Goal: Transaction & Acquisition: Purchase product/service

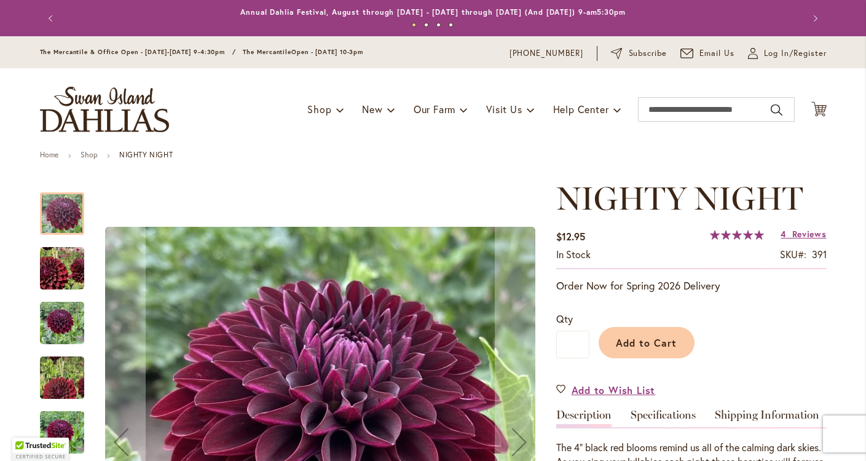
scroll to position [182, 0]
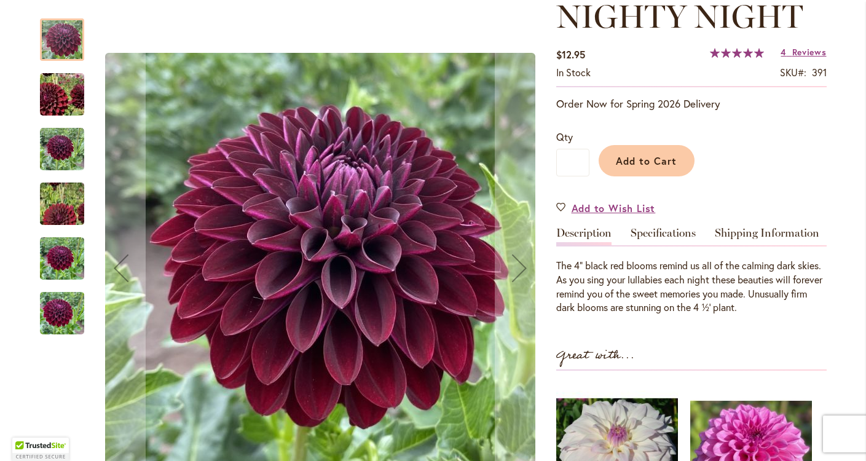
click at [86, 70] on div at bounding box center [292, 268] width 504 height 525
click at [70, 38] on div at bounding box center [62, 39] width 44 height 42
click at [63, 111] on img "Nighty Night" at bounding box center [61, 94] width 87 height 85
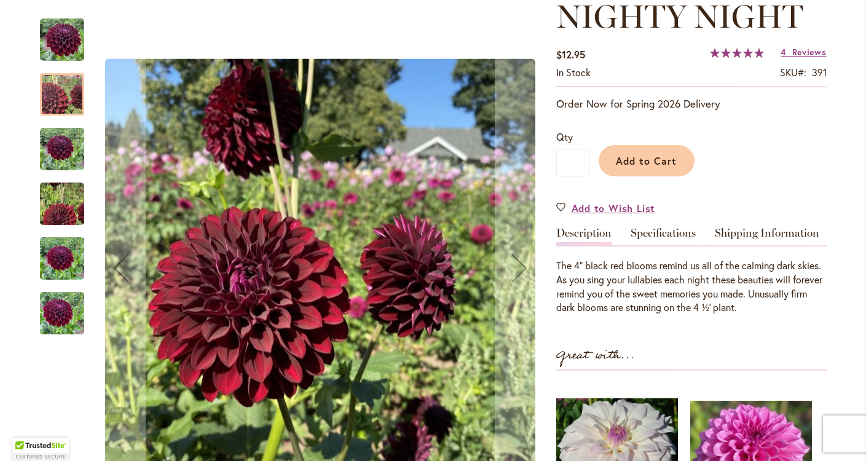
click at [66, 183] on img "Nighty Night" at bounding box center [62, 203] width 89 height 79
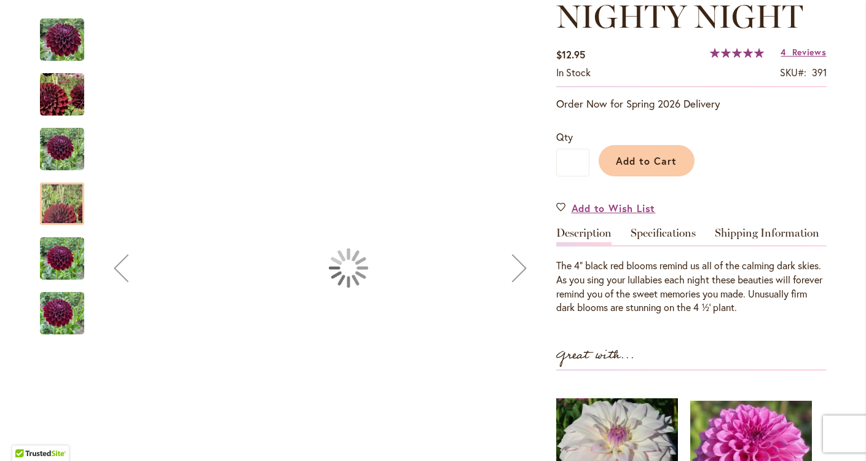
click at [66, 252] on img "Nighty Night" at bounding box center [62, 258] width 44 height 59
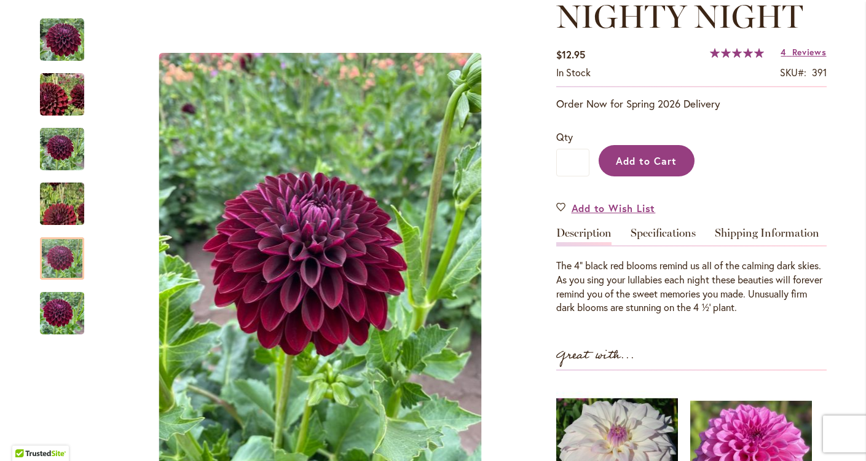
click at [651, 173] on button "Add to Cart" at bounding box center [647, 160] width 96 height 31
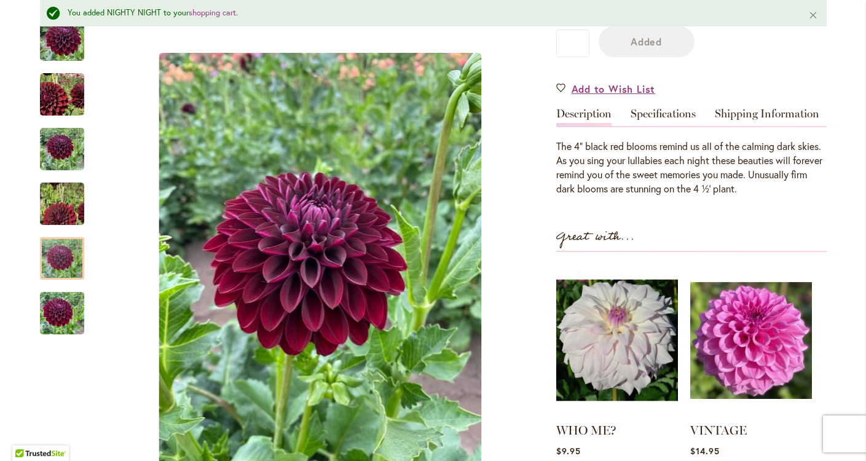
scroll to position [365, 0]
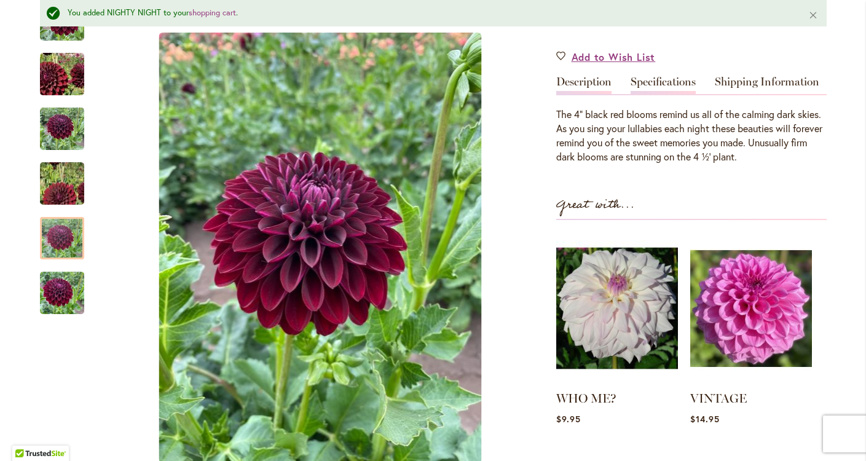
click at [670, 81] on link "Specifications" at bounding box center [663, 85] width 65 height 18
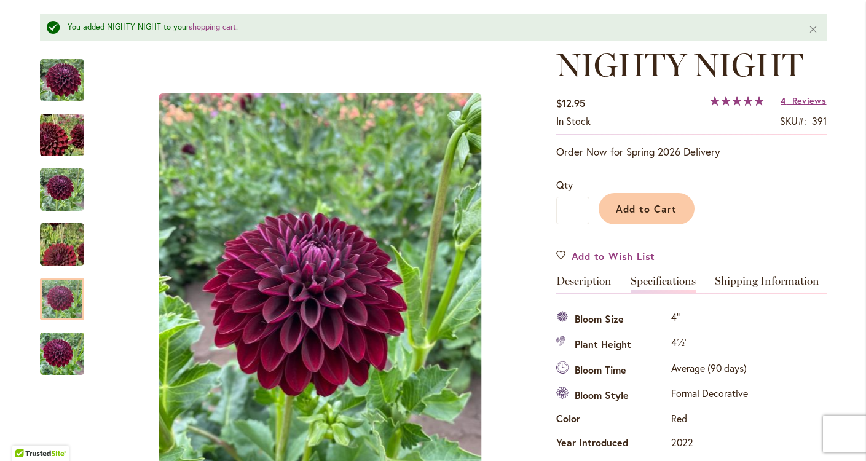
scroll to position [0, 0]
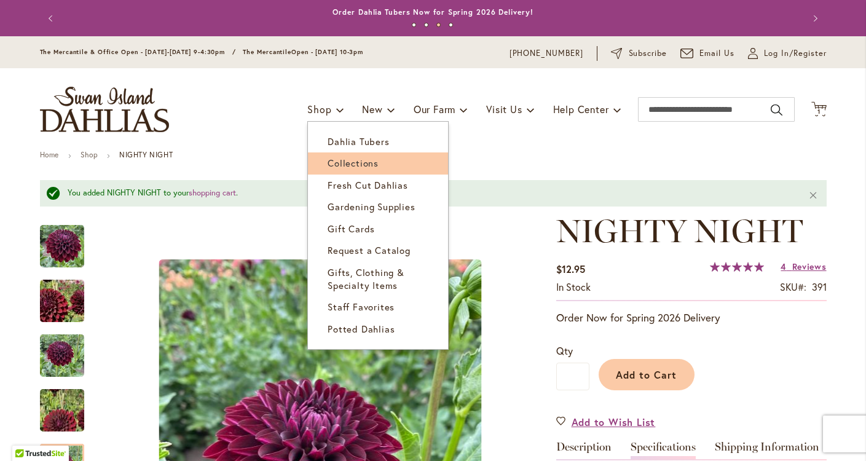
click at [348, 168] on span "Collections" at bounding box center [353, 163] width 51 height 12
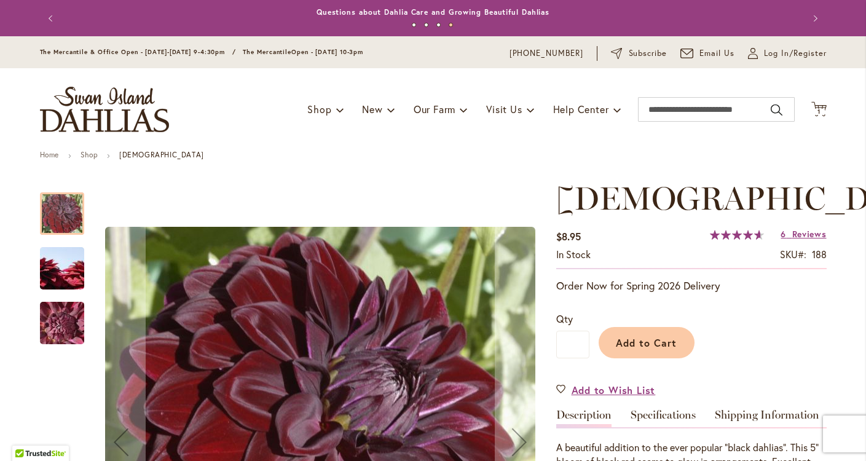
click at [70, 252] on img "VOODOO" at bounding box center [62, 268] width 89 height 59
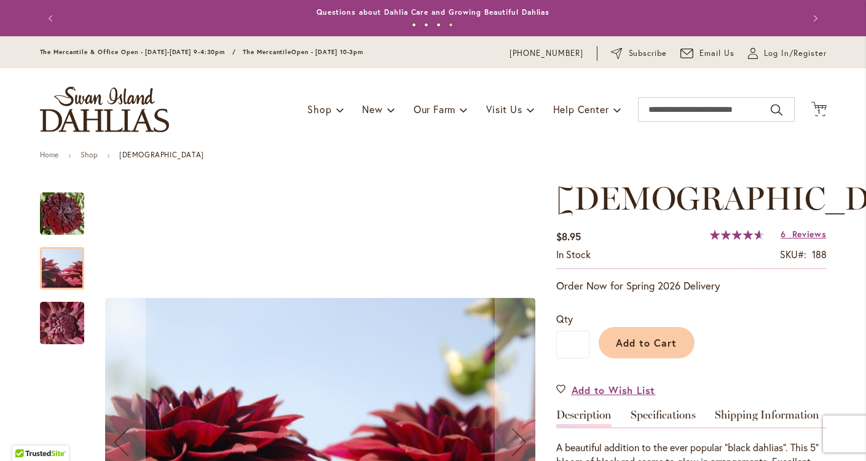
click at [63, 322] on img "VOODOO" at bounding box center [62, 323] width 89 height 66
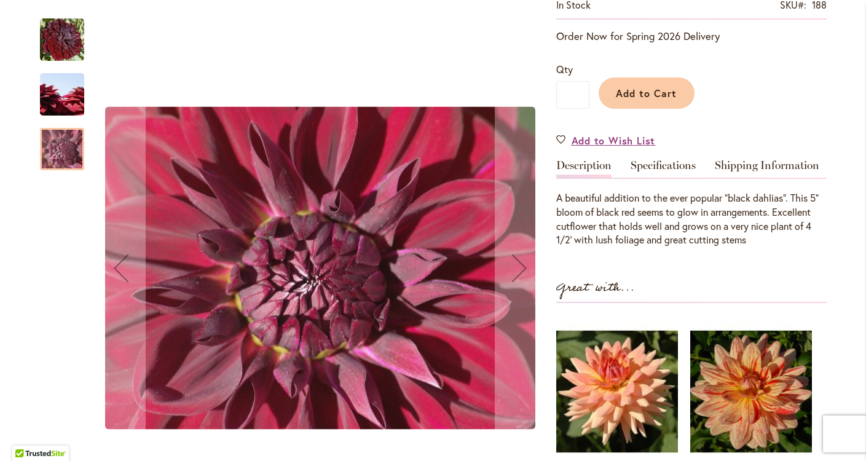
scroll to position [252, 0]
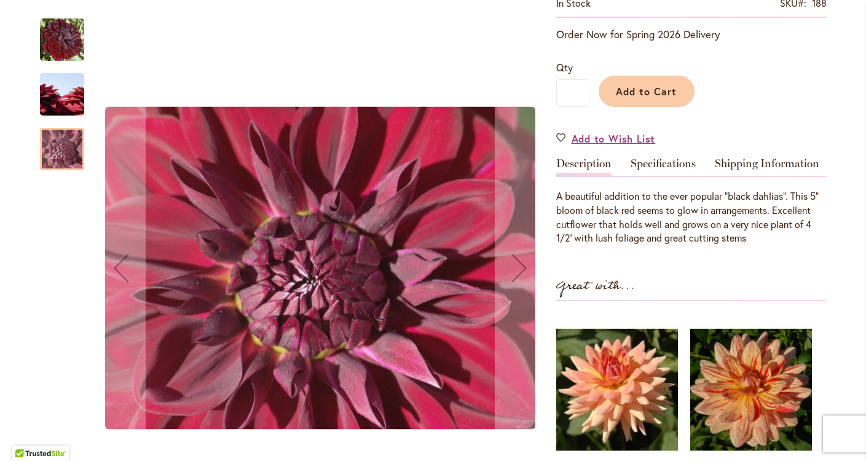
click at [61, 55] on img "VOODOO" at bounding box center [62, 40] width 44 height 44
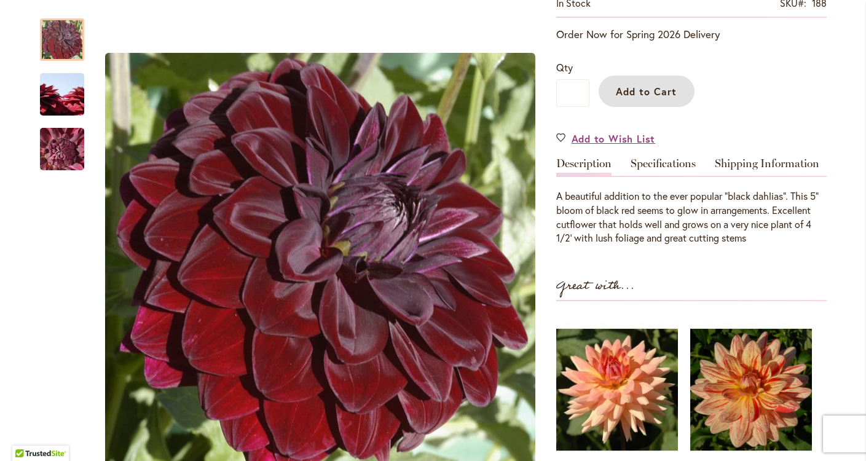
click at [656, 86] on span "Add to Cart" at bounding box center [646, 91] width 61 height 13
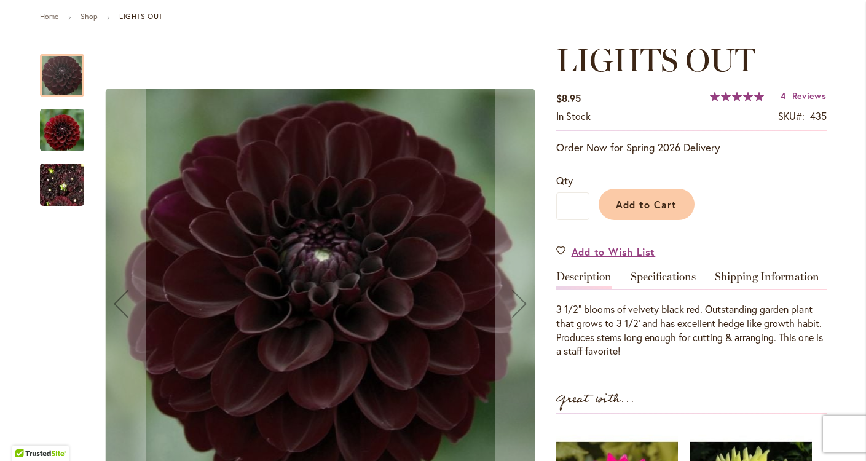
scroll to position [173, 0]
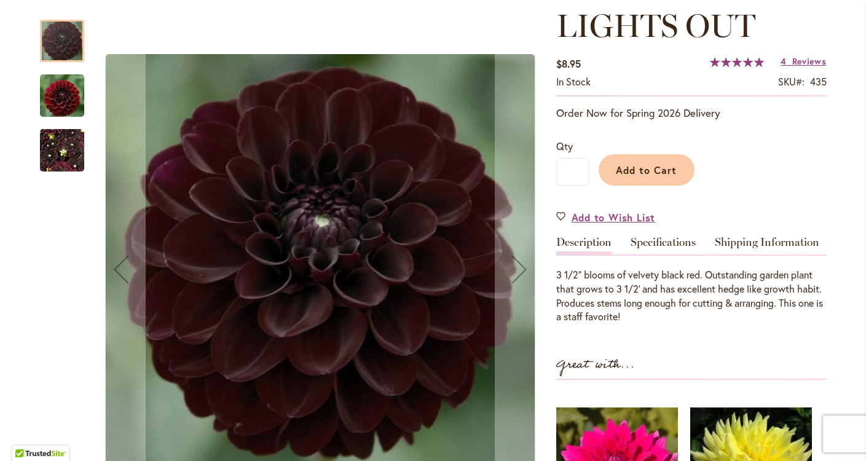
click at [62, 84] on img "LIGHTS OUT" at bounding box center [62, 96] width 44 height 46
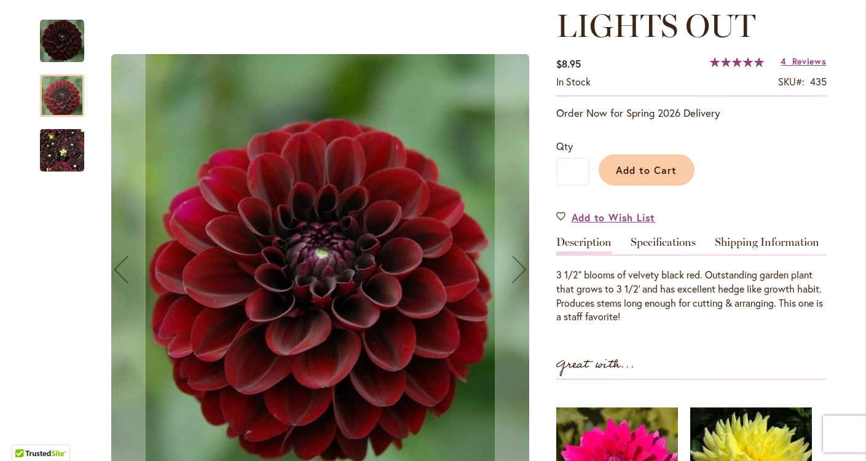
click at [56, 131] on img "LIGHTS OUT" at bounding box center [62, 150] width 44 height 59
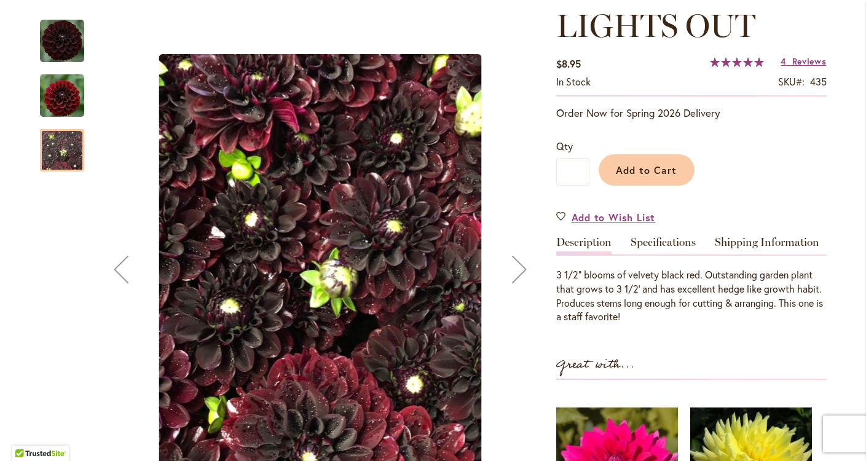
click at [55, 36] on img "LIGHTS OUT" at bounding box center [62, 41] width 44 height 44
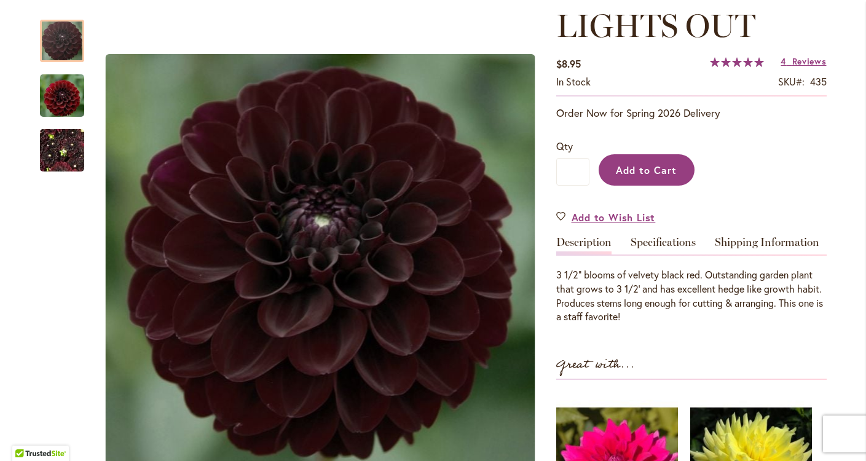
click at [673, 176] on button "Add to Cart" at bounding box center [647, 169] width 96 height 31
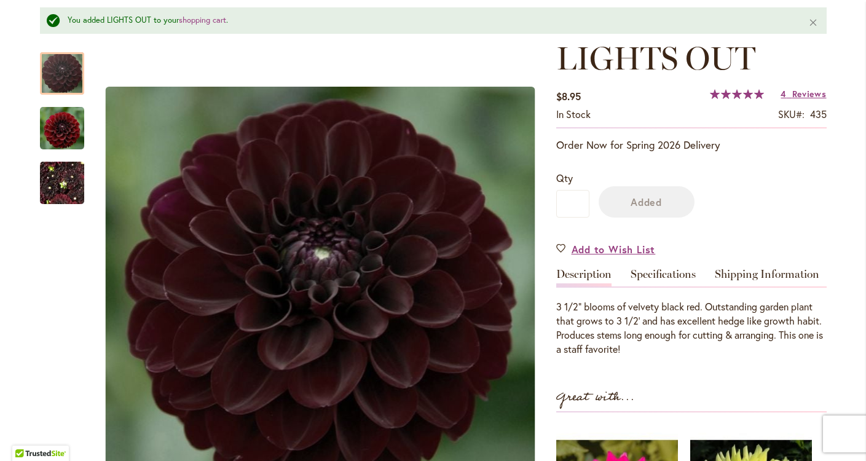
scroll to position [205, 0]
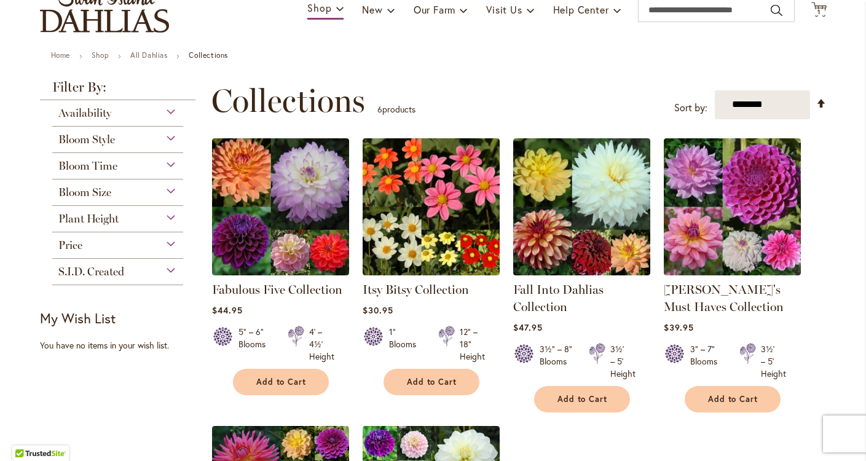
scroll to position [109, 0]
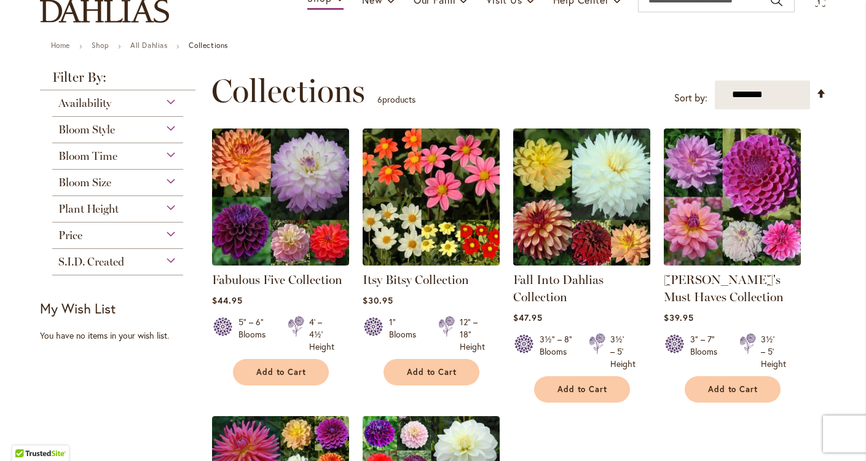
click at [162, 84] on strong "Filter By:" at bounding box center [118, 81] width 156 height 20
click at [159, 105] on div "Availability" at bounding box center [118, 100] width 132 height 20
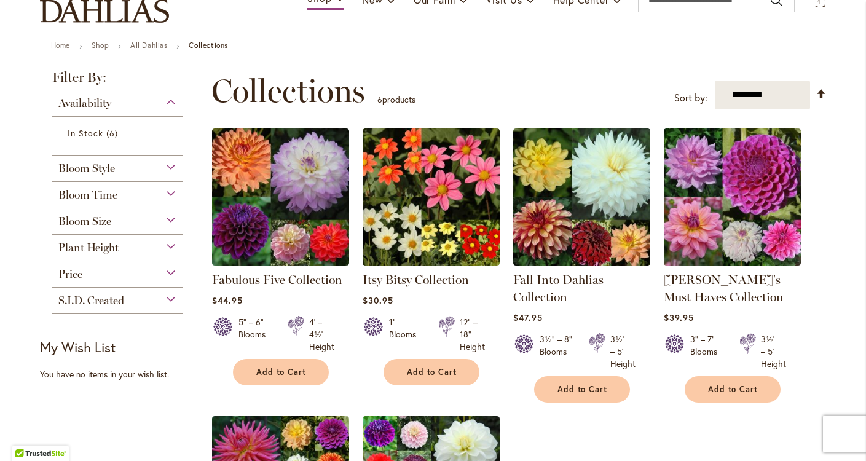
click at [165, 165] on div "Bloom Style" at bounding box center [118, 166] width 132 height 20
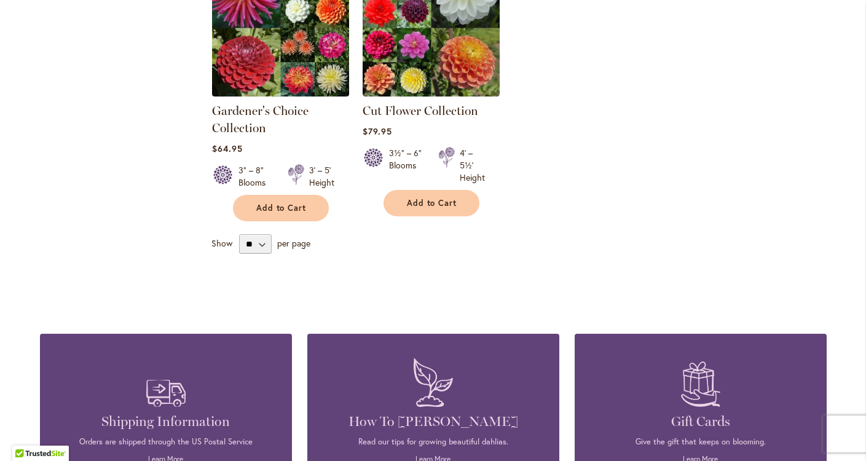
scroll to position [0, 0]
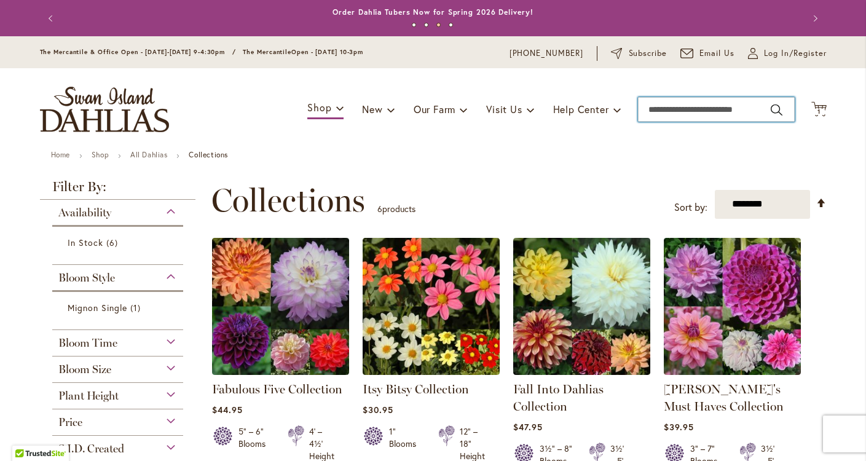
click at [694, 103] on input "Search" at bounding box center [716, 109] width 157 height 25
type input "***"
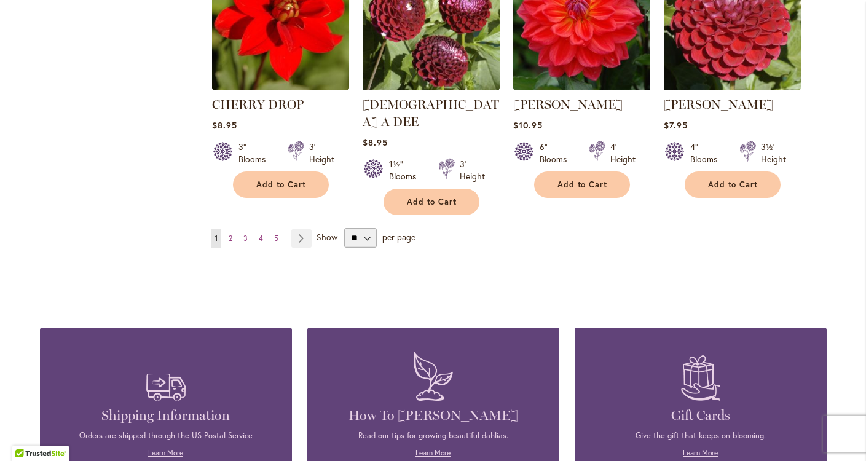
scroll to position [1111, 0]
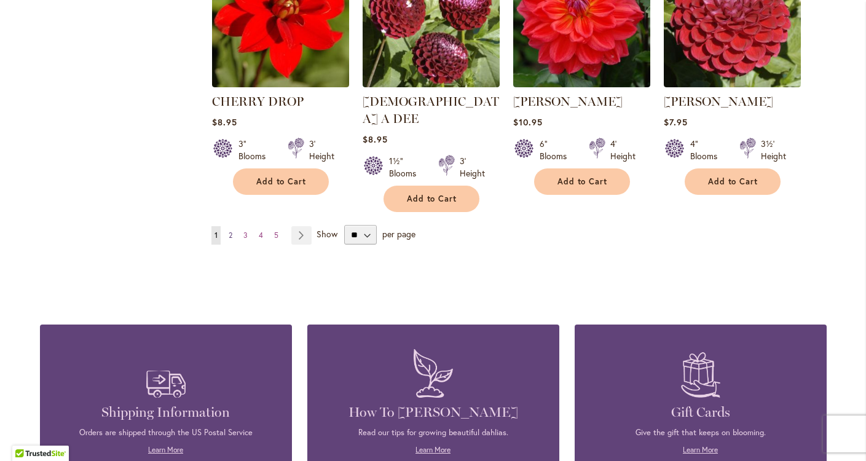
click at [231, 231] on span "2" at bounding box center [231, 235] width 4 height 9
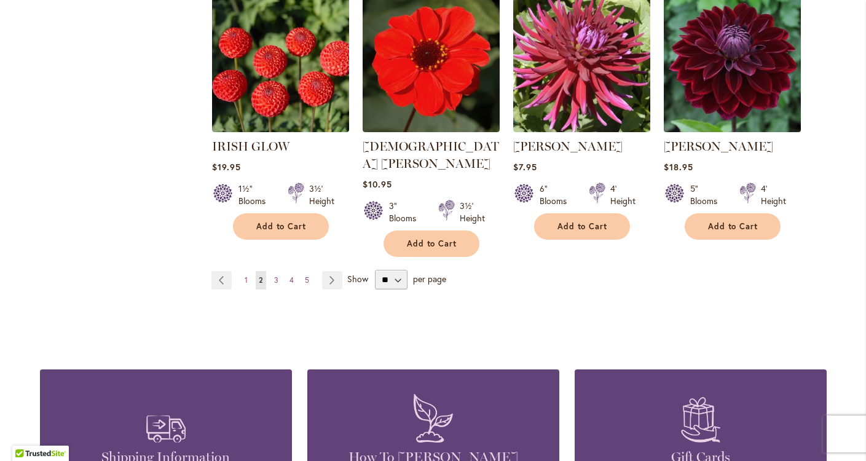
scroll to position [1112, 0]
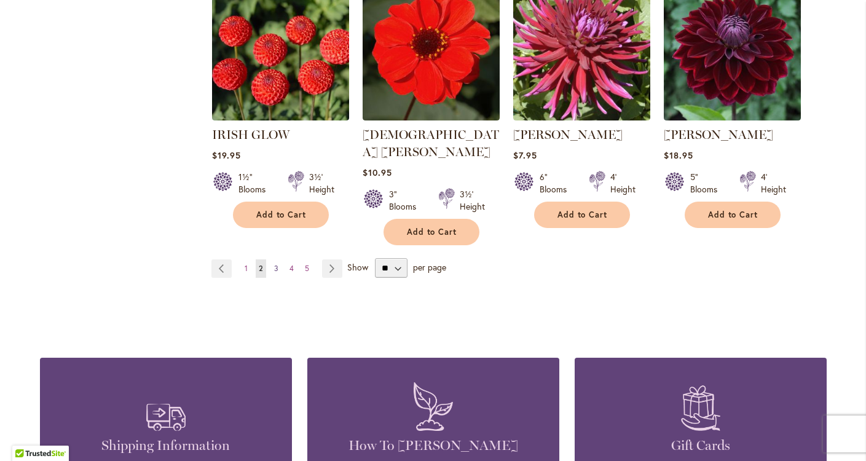
click at [272, 260] on link "Page 3" at bounding box center [276, 269] width 10 height 18
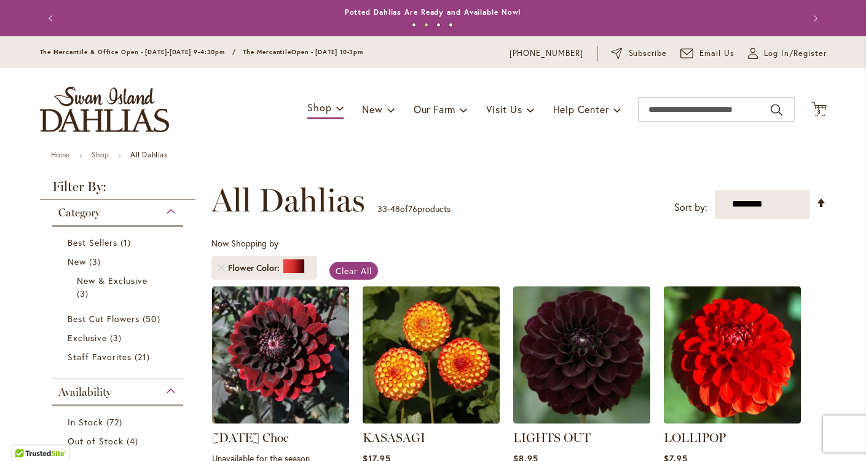
scroll to position [178, 0]
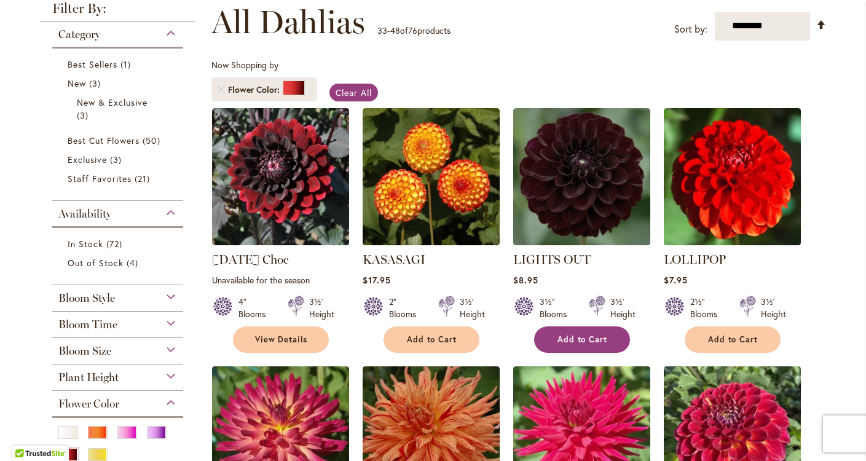
click at [573, 344] on button "Add to Cart" at bounding box center [582, 340] width 96 height 26
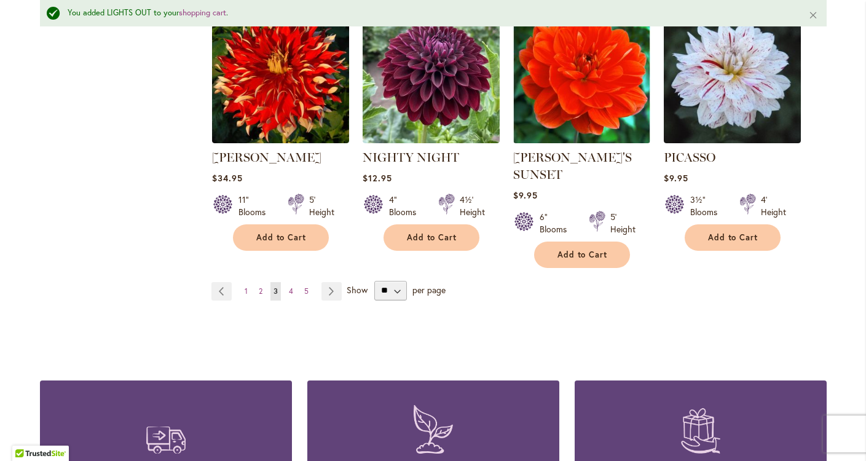
scroll to position [1139, 0]
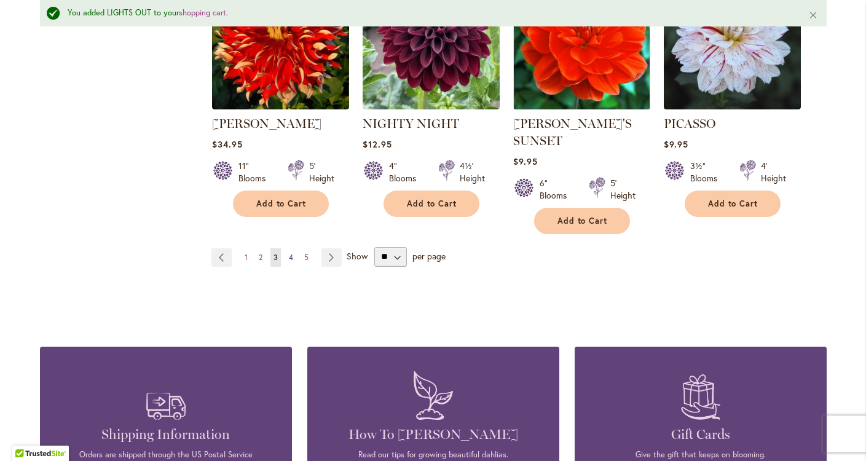
click at [290, 253] on span "4" at bounding box center [291, 257] width 4 height 9
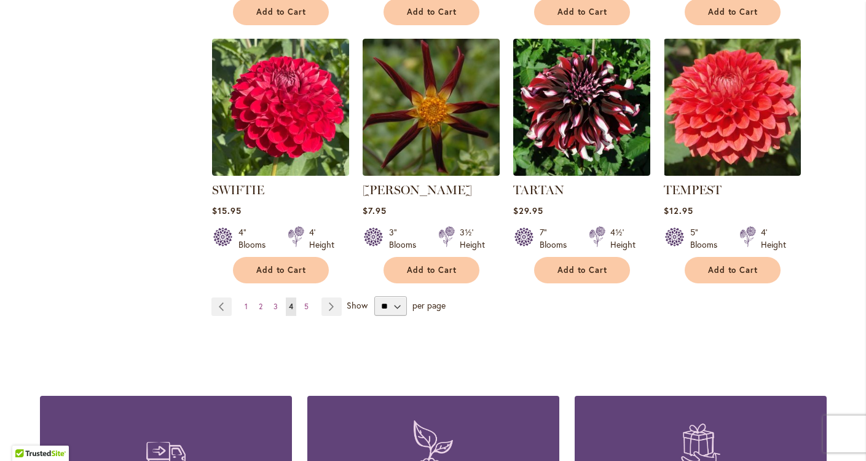
scroll to position [1058, 0]
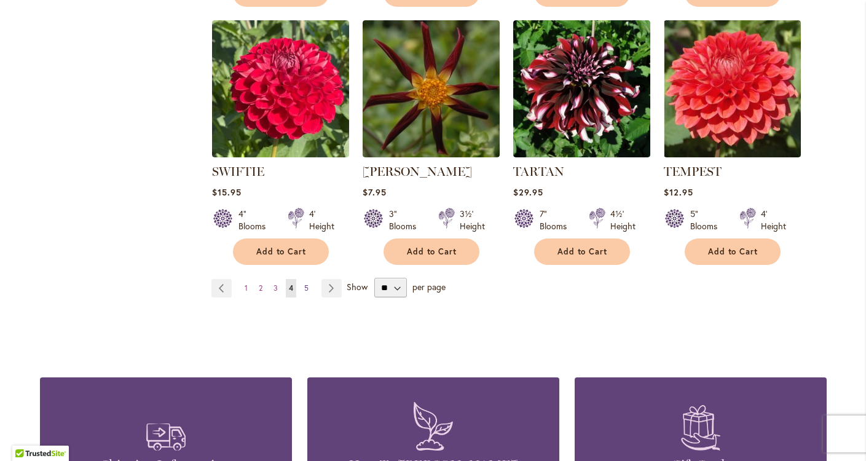
click at [310, 279] on link "Page 5" at bounding box center [306, 288] width 10 height 18
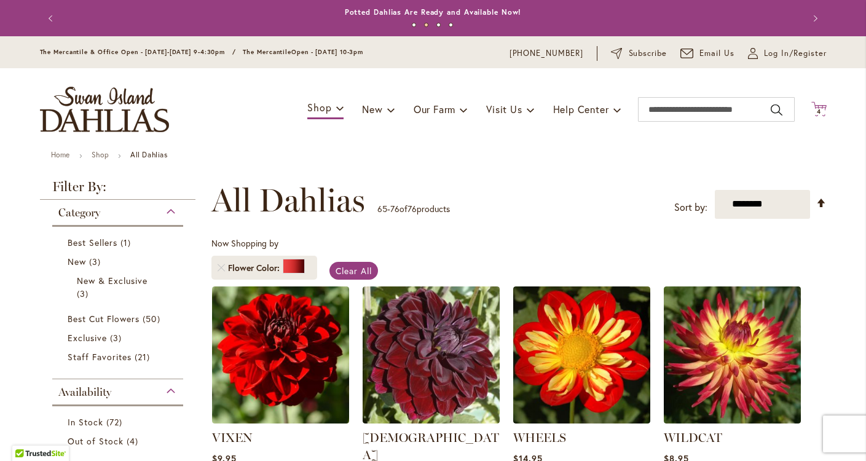
click at [822, 113] on span "4 4 items" at bounding box center [819, 112] width 12 height 6
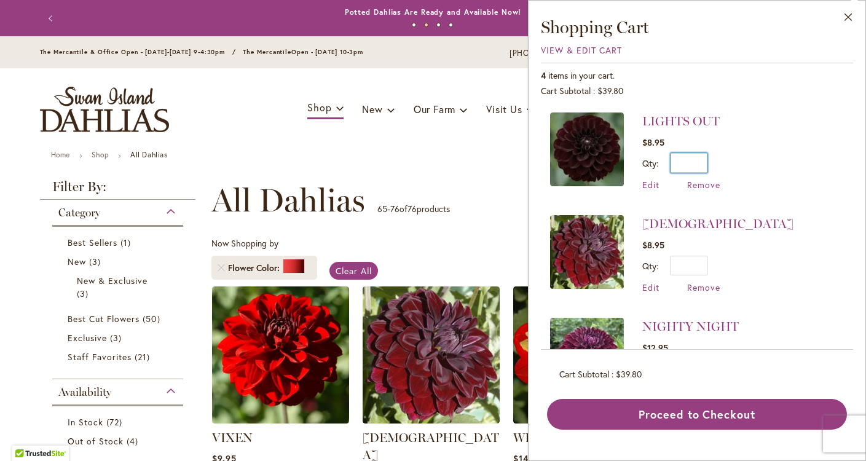
click at [680, 167] on input "*" at bounding box center [689, 163] width 37 height 20
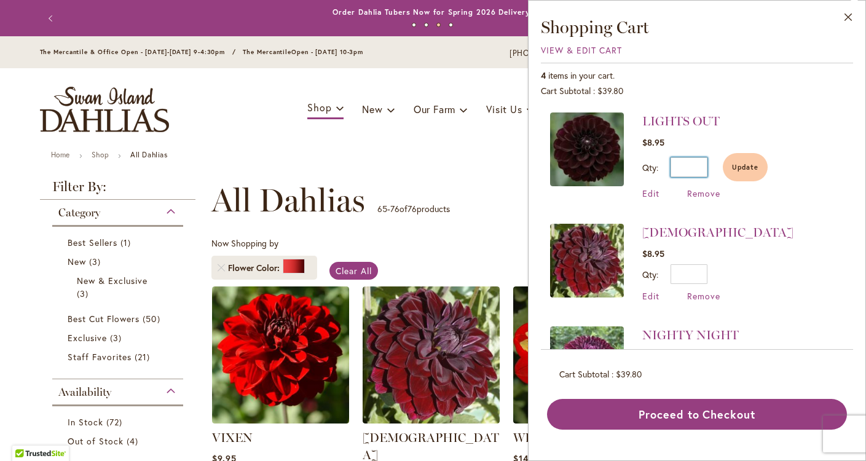
type input "*"
click at [783, 191] on li "LIGHTS OUT $8.95 Qty * Update Edit Remove" at bounding box center [697, 162] width 294 height 99
click at [745, 160] on button "Update" at bounding box center [745, 167] width 45 height 28
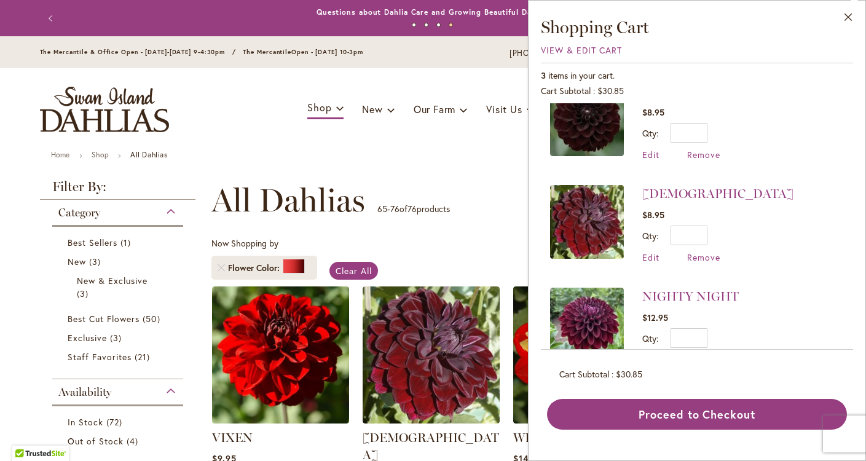
scroll to position [65, 0]
